Goal: Find specific page/section: Find specific page/section

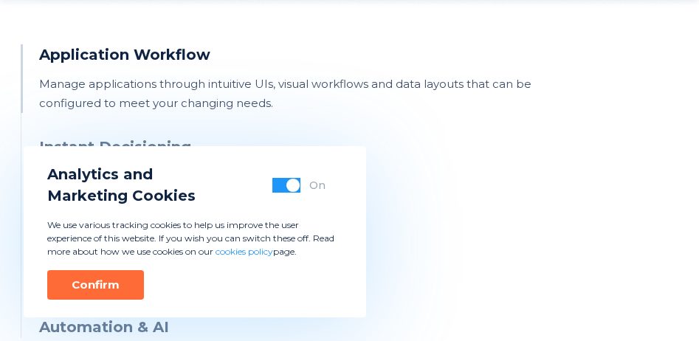
scroll to position [1406, 0]
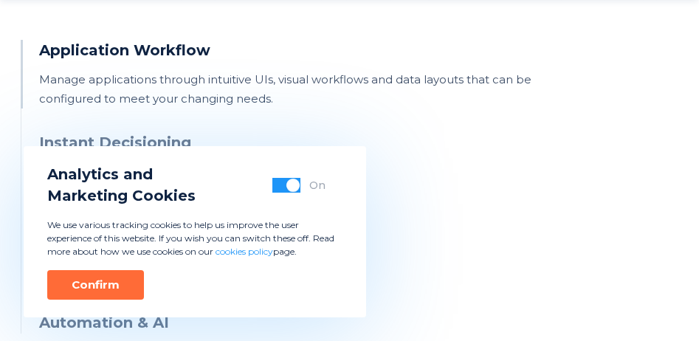
click at [285, 186] on button "button" at bounding box center [286, 185] width 28 height 15
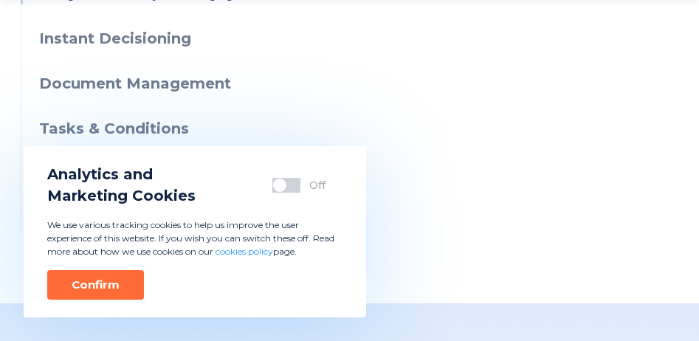
scroll to position [1775, 0]
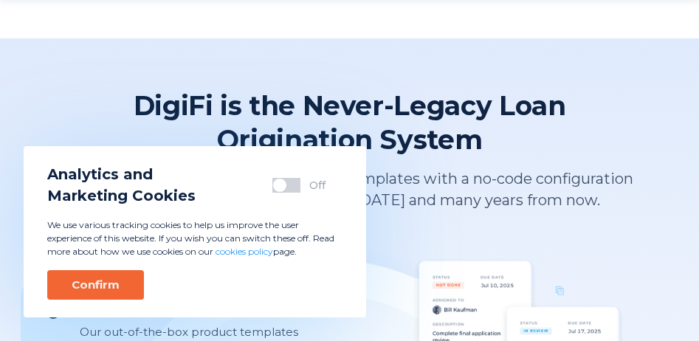
click at [94, 288] on div "Confirm" at bounding box center [96, 284] width 48 height 15
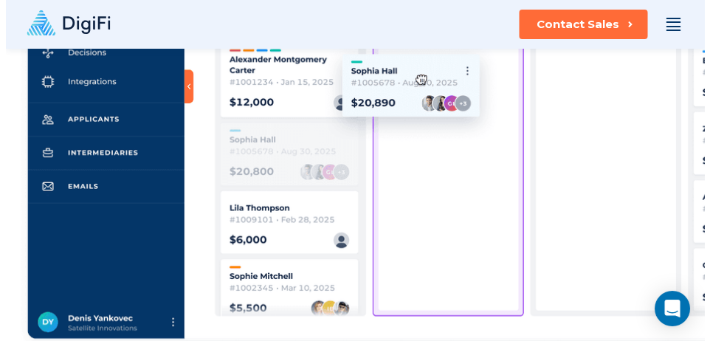
scroll to position [0, 0]
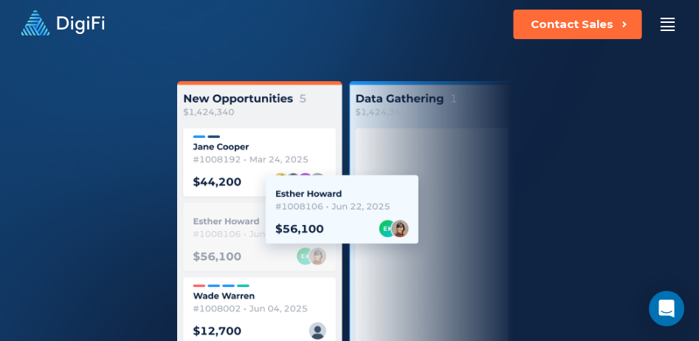
click at [670, 21] on div at bounding box center [667, 24] width 15 height 13
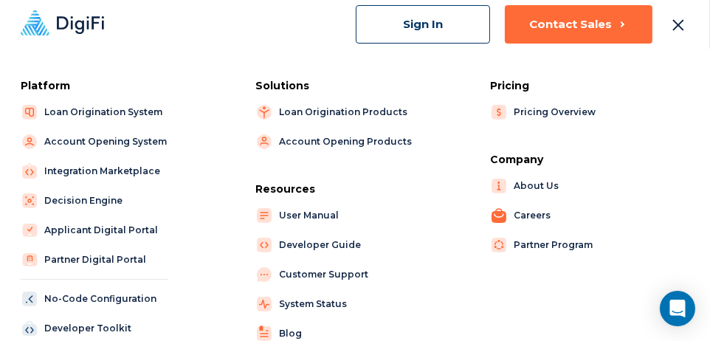
click at [529, 215] on link "Careers" at bounding box center [558, 215] width 136 height 21
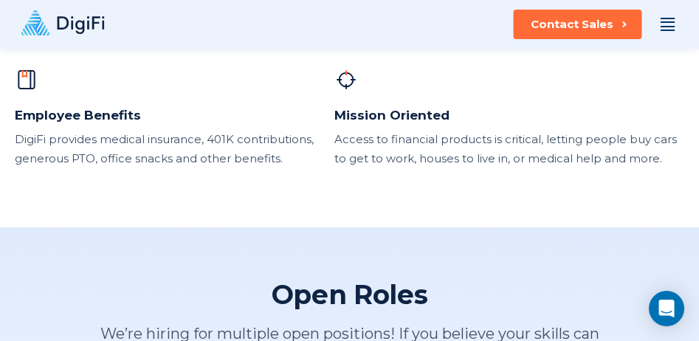
scroll to position [1697, 0]
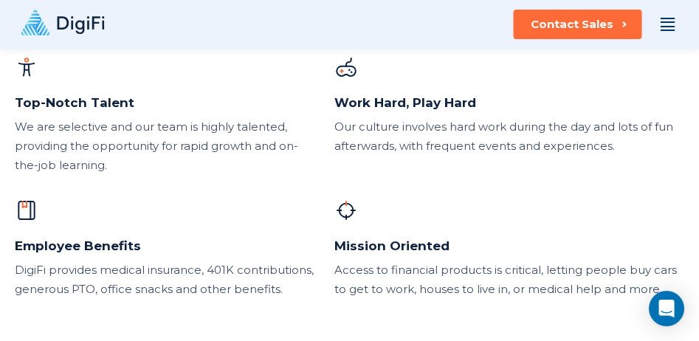
click at [664, 26] on div at bounding box center [667, 26] width 15 height 1
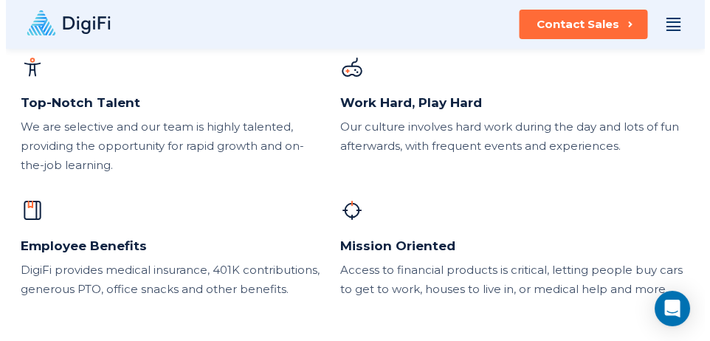
scroll to position [1715, 0]
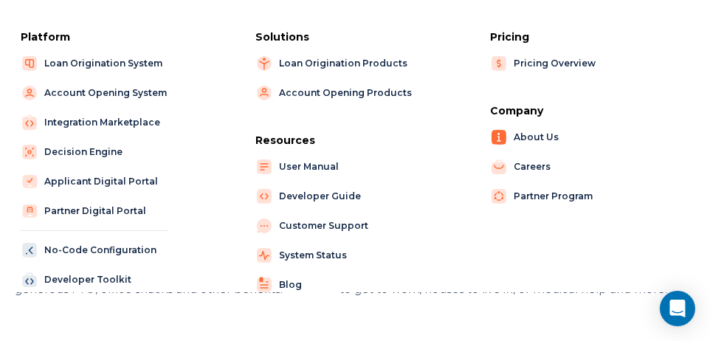
click at [533, 139] on link "About Us" at bounding box center [558, 137] width 136 height 21
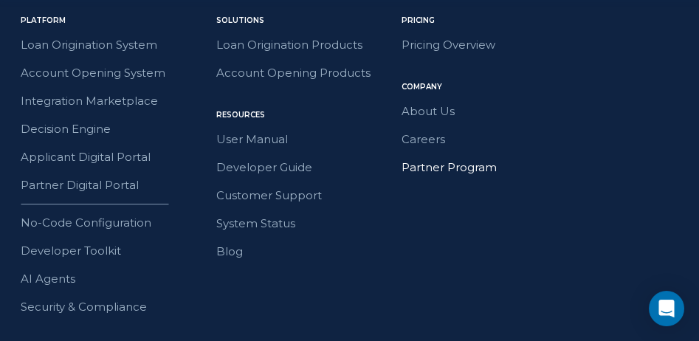
scroll to position [3172, 0]
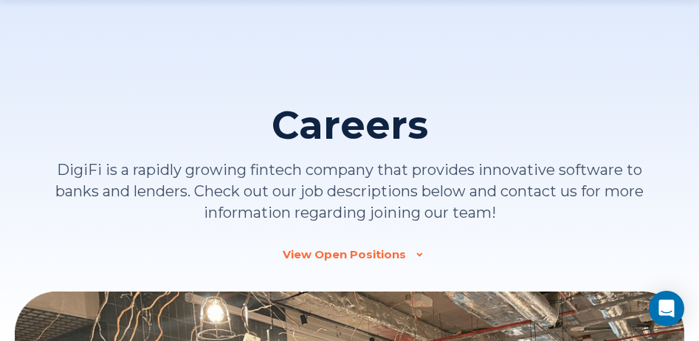
scroll to position [1715, 0]
